Goal: Information Seeking & Learning: Find specific fact

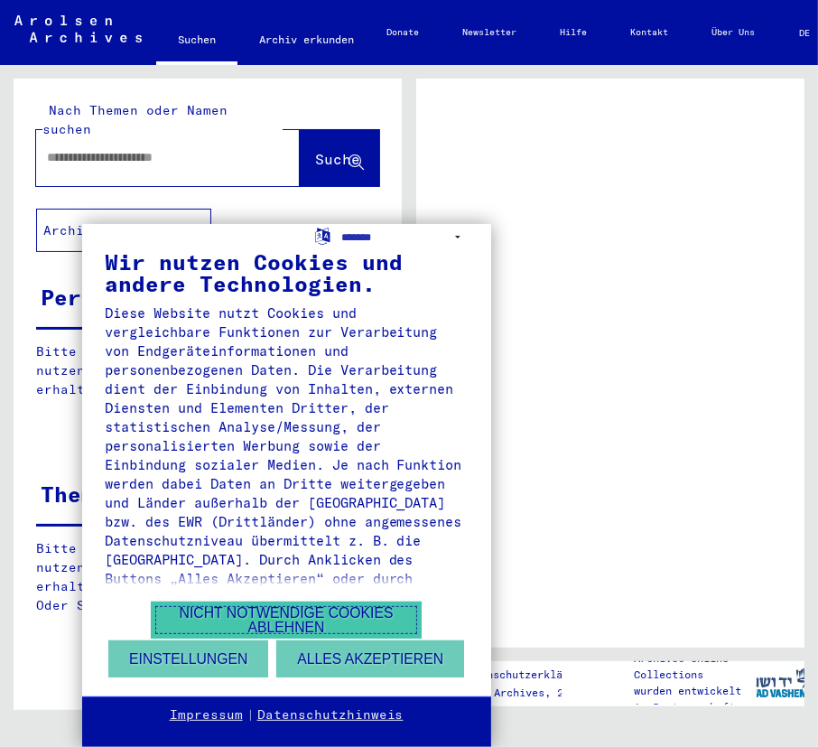
click at [284, 621] on button "Nicht notwendige Cookies ablehnen" at bounding box center [286, 619] width 271 height 37
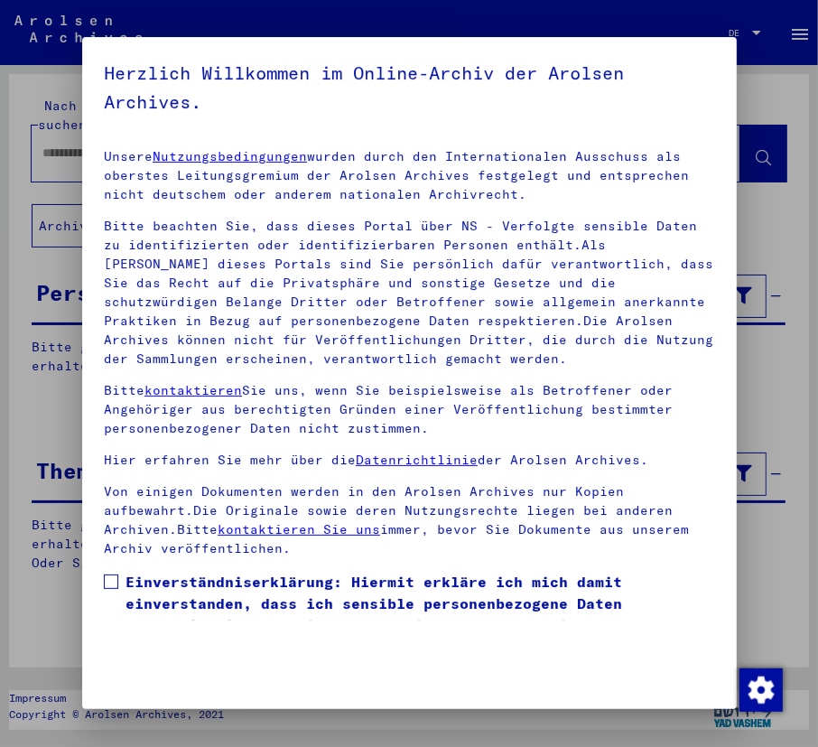
click at [135, 154] on p "Unsere Nutzungsbedingungen wurden durch den Internationalen Ausschuss als obers…" at bounding box center [409, 175] width 611 height 57
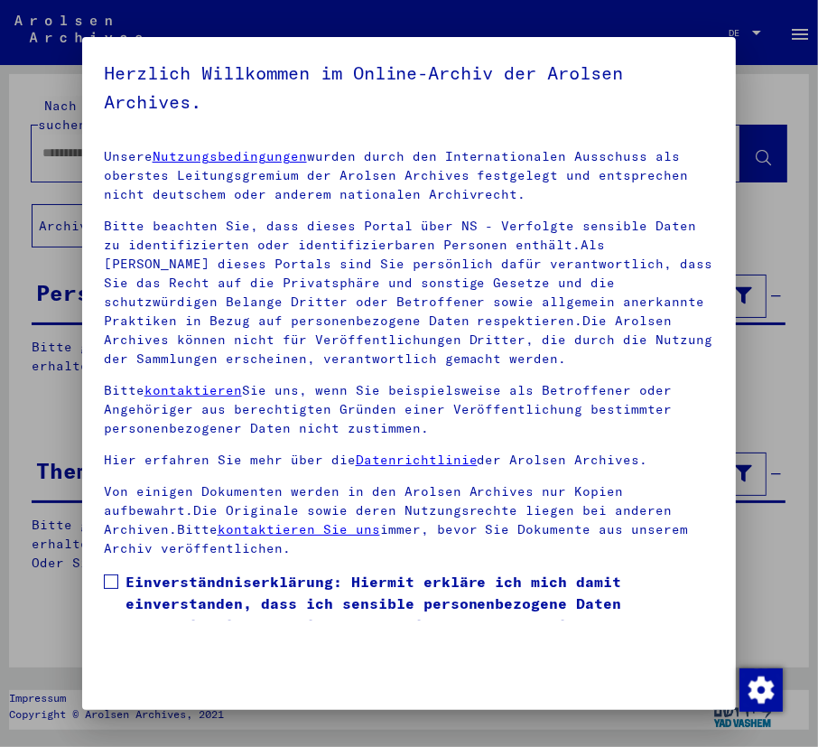
scroll to position [153, 0]
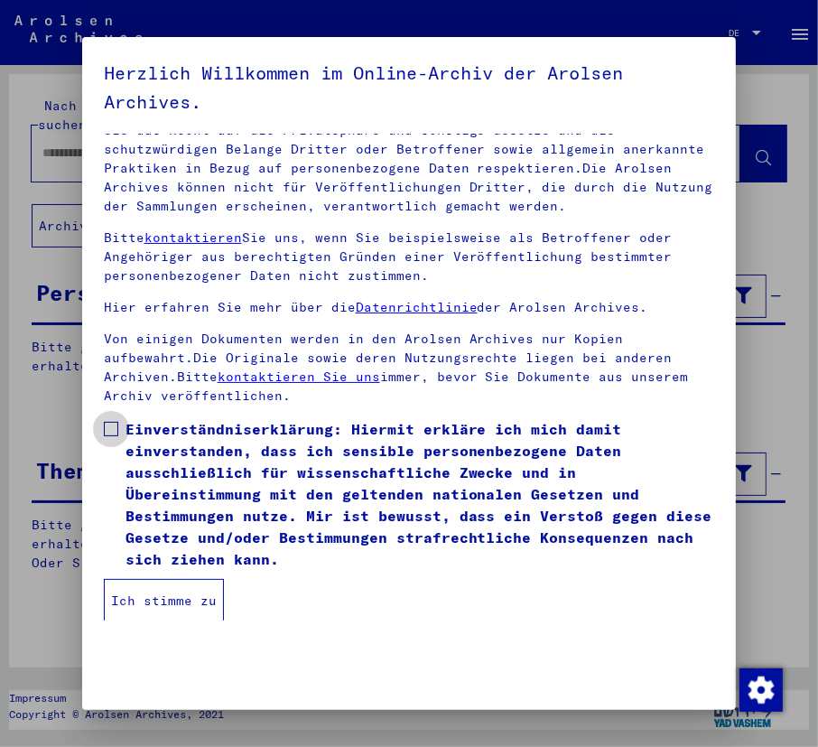
click at [132, 437] on span "Einverständniserklärung: Hiermit erkläre ich mich damit einverstanden, dass ich…" at bounding box center [421, 494] width 590 height 152
click at [135, 610] on button "Ich stimme zu" at bounding box center [164, 600] width 120 height 43
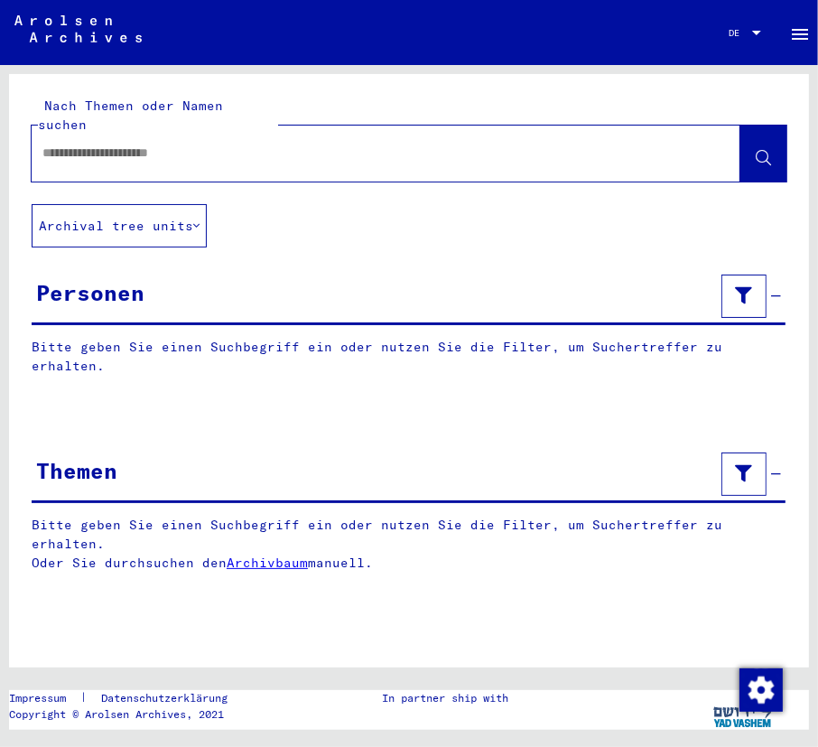
click at [70, 144] on input "text" at bounding box center [369, 153] width 655 height 19
type input "**********"
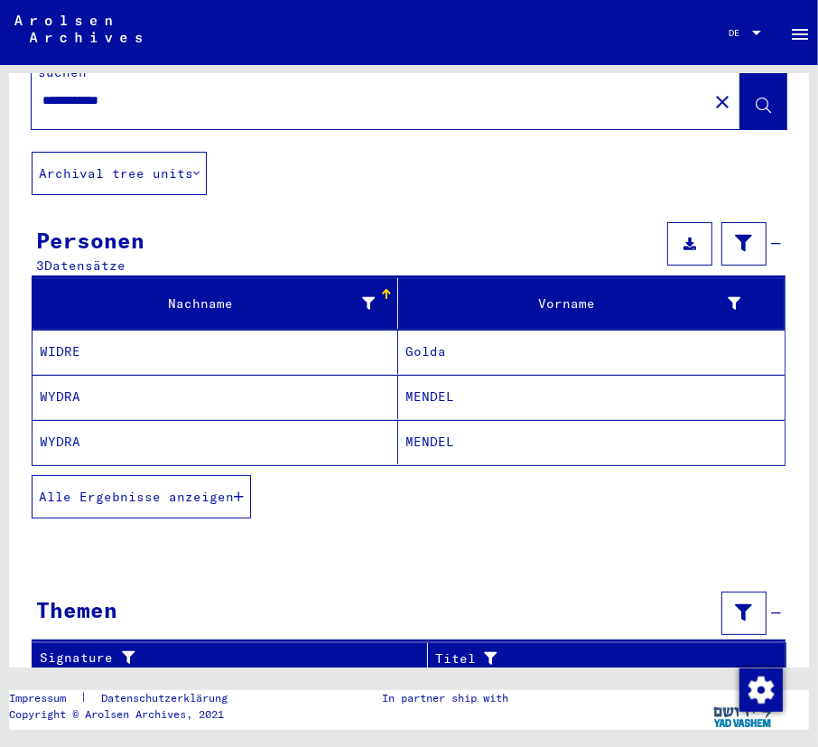
scroll to position [51, 0]
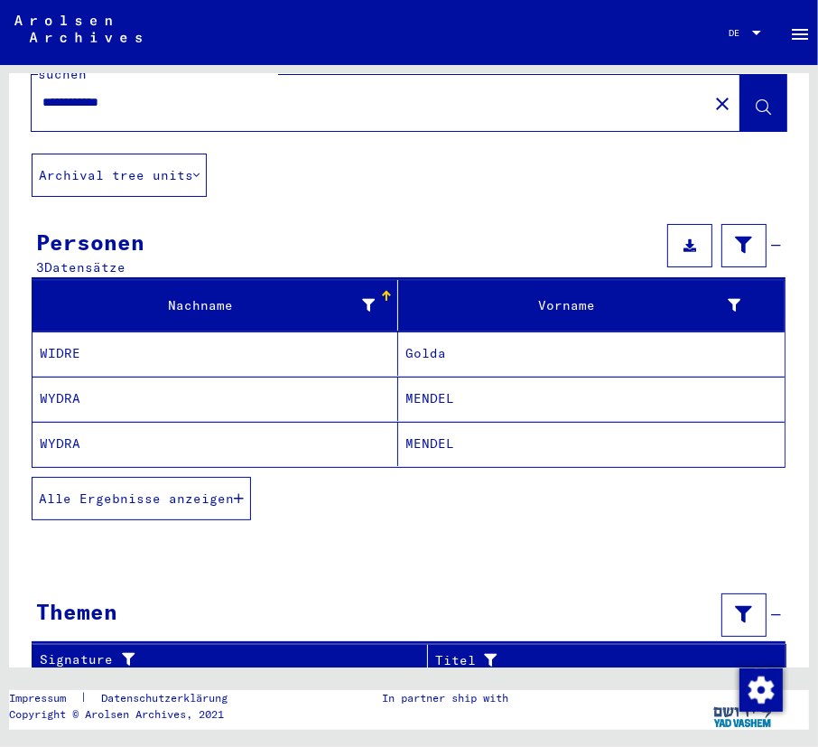
click at [83, 377] on mat-cell "WYDRA" at bounding box center [216, 399] width 366 height 44
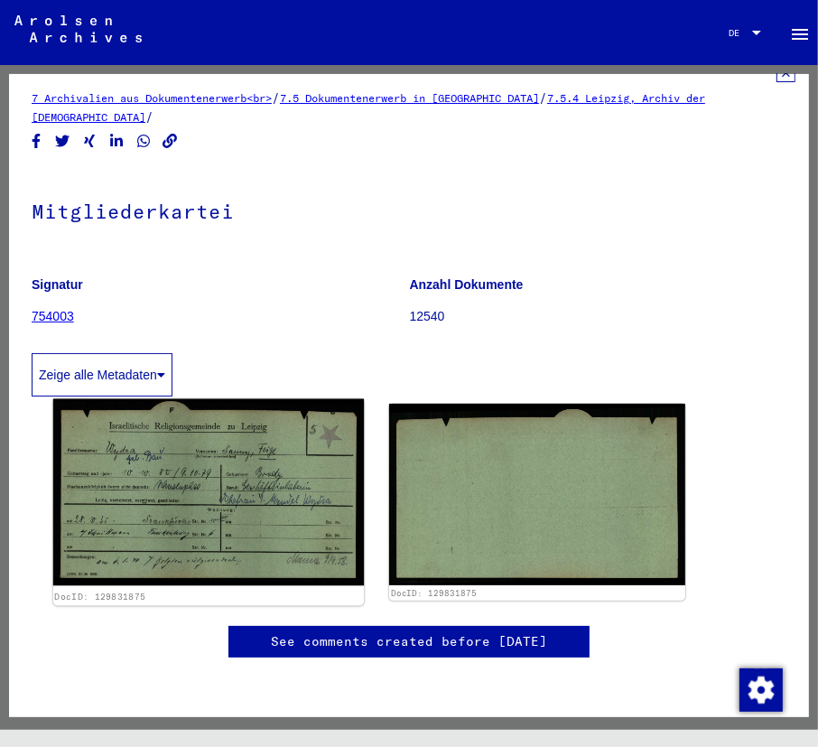
click at [166, 411] on img at bounding box center [208, 492] width 311 height 187
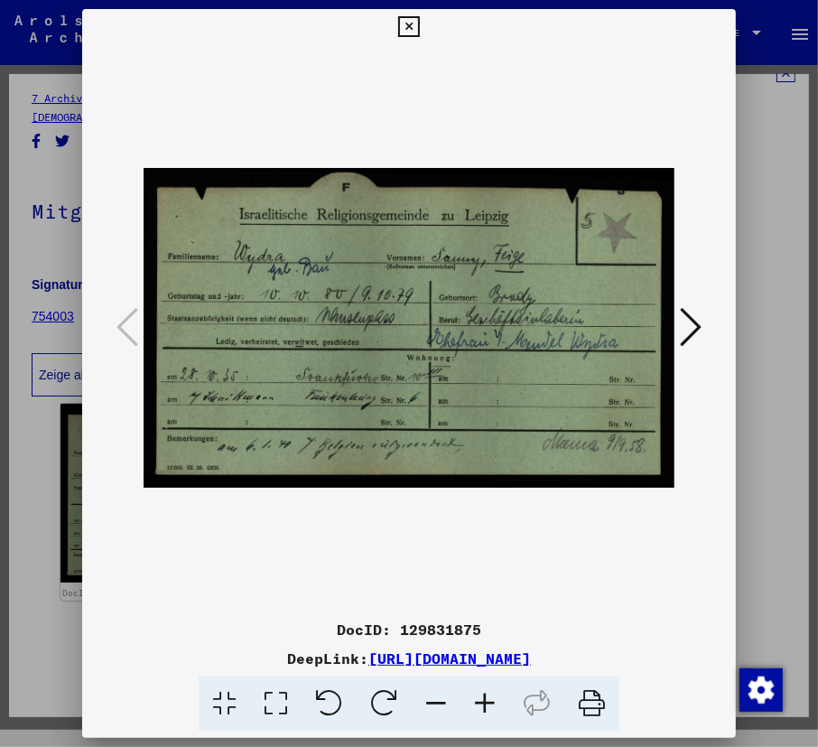
click at [697, 329] on icon at bounding box center [691, 326] width 22 height 43
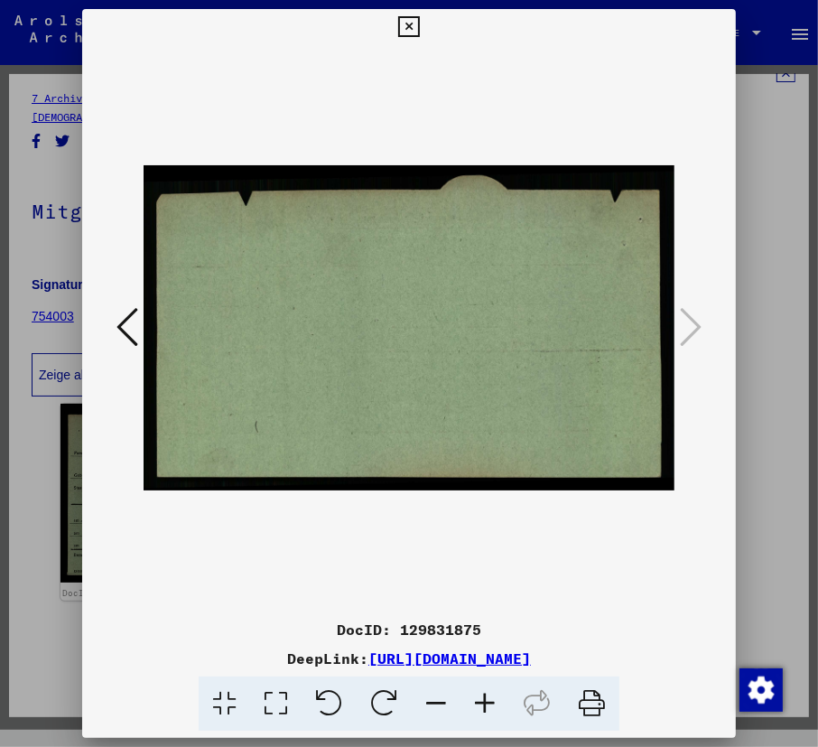
click at [52, 493] on div at bounding box center [409, 373] width 818 height 747
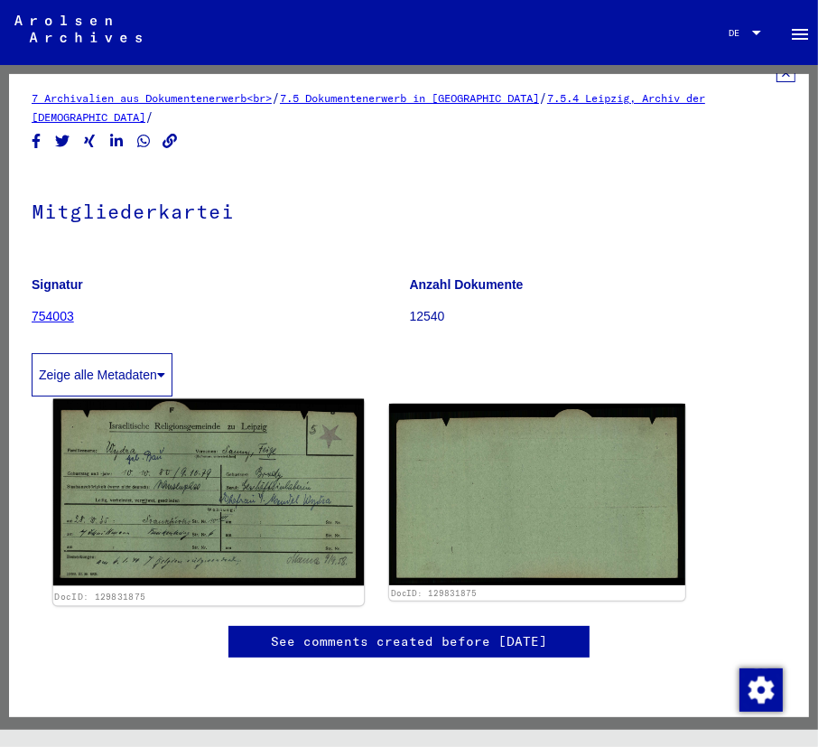
click at [162, 473] on img at bounding box center [208, 492] width 311 height 187
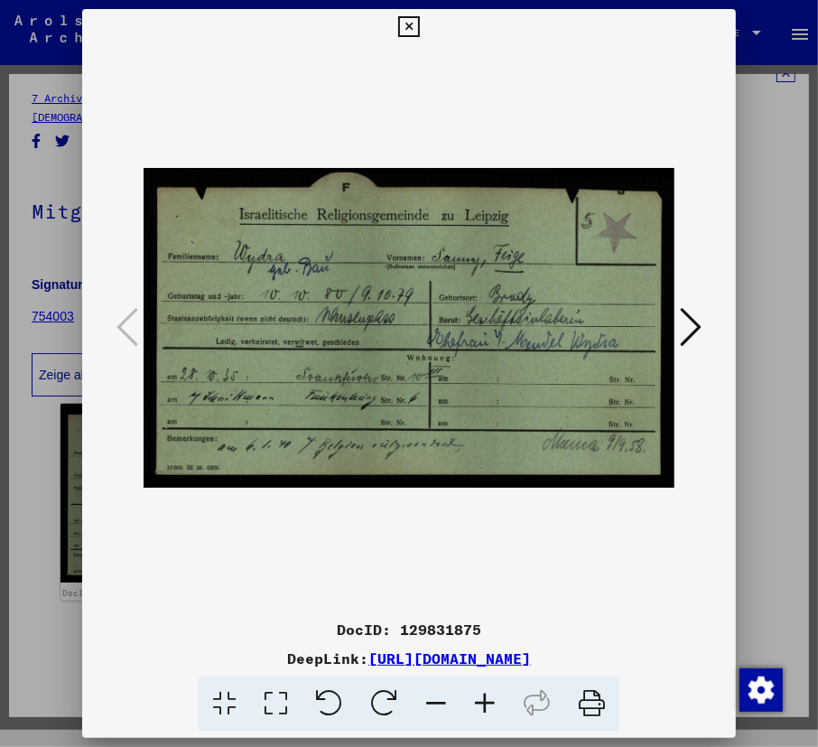
click at [24, 414] on div at bounding box center [409, 373] width 818 height 747
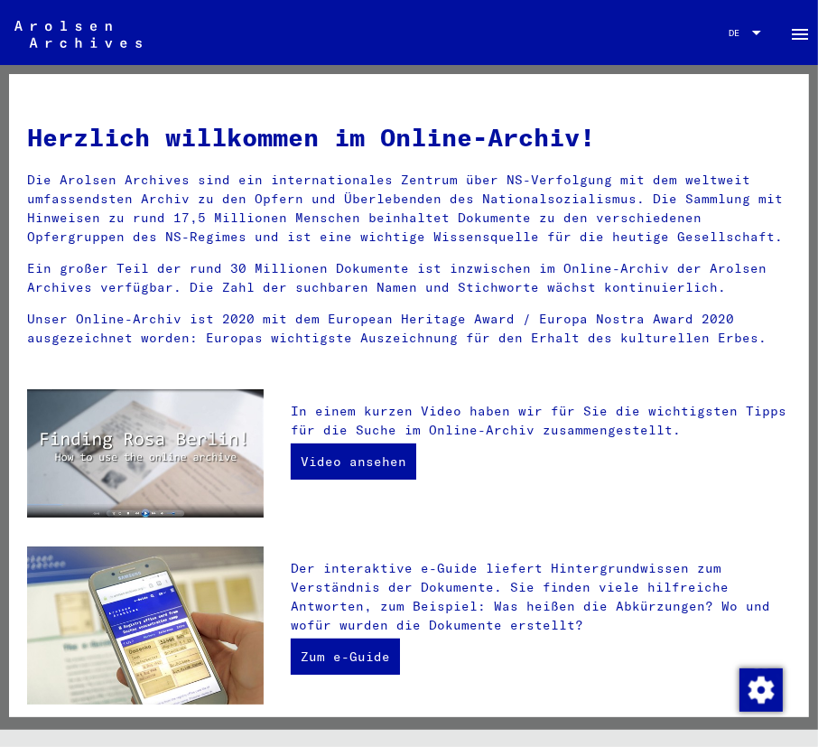
click at [76, 42] on img at bounding box center [77, 34] width 127 height 27
